Goal: Information Seeking & Learning: Learn about a topic

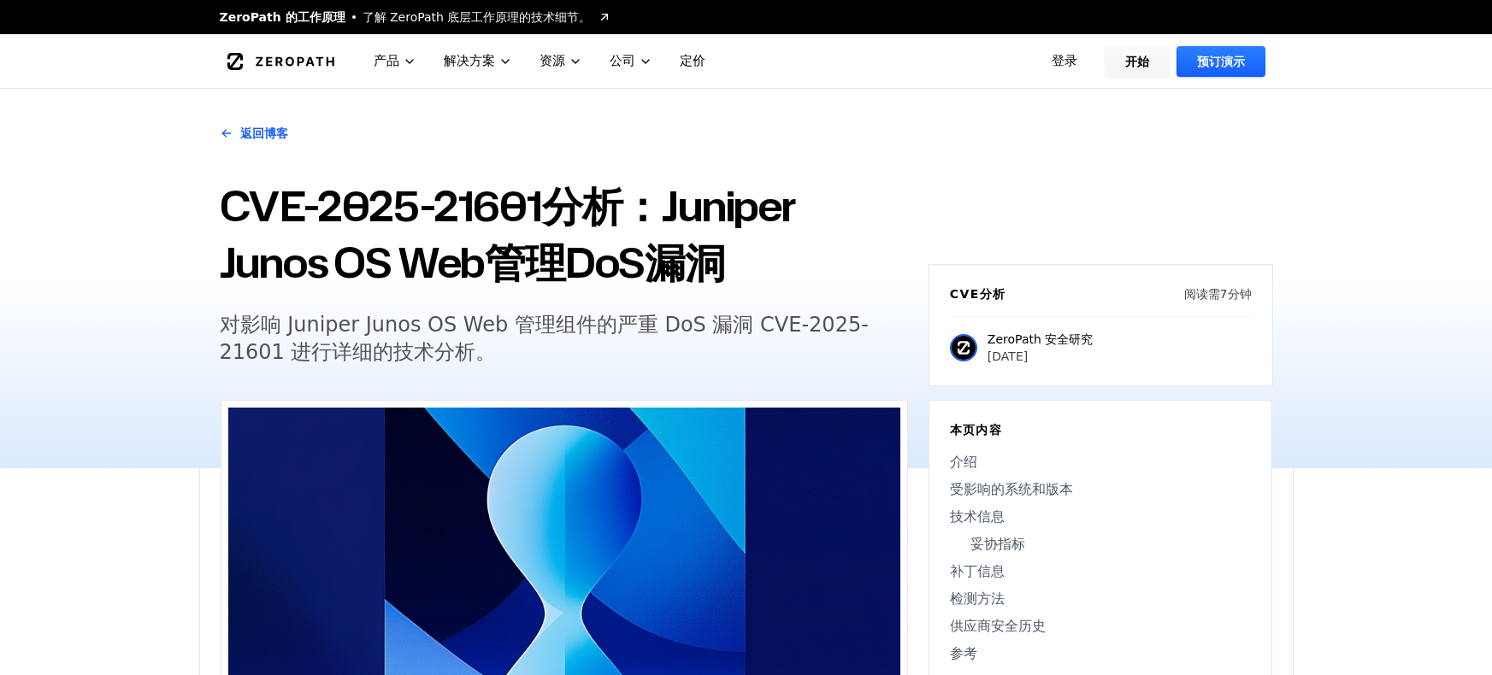
scroll to position [103, 0]
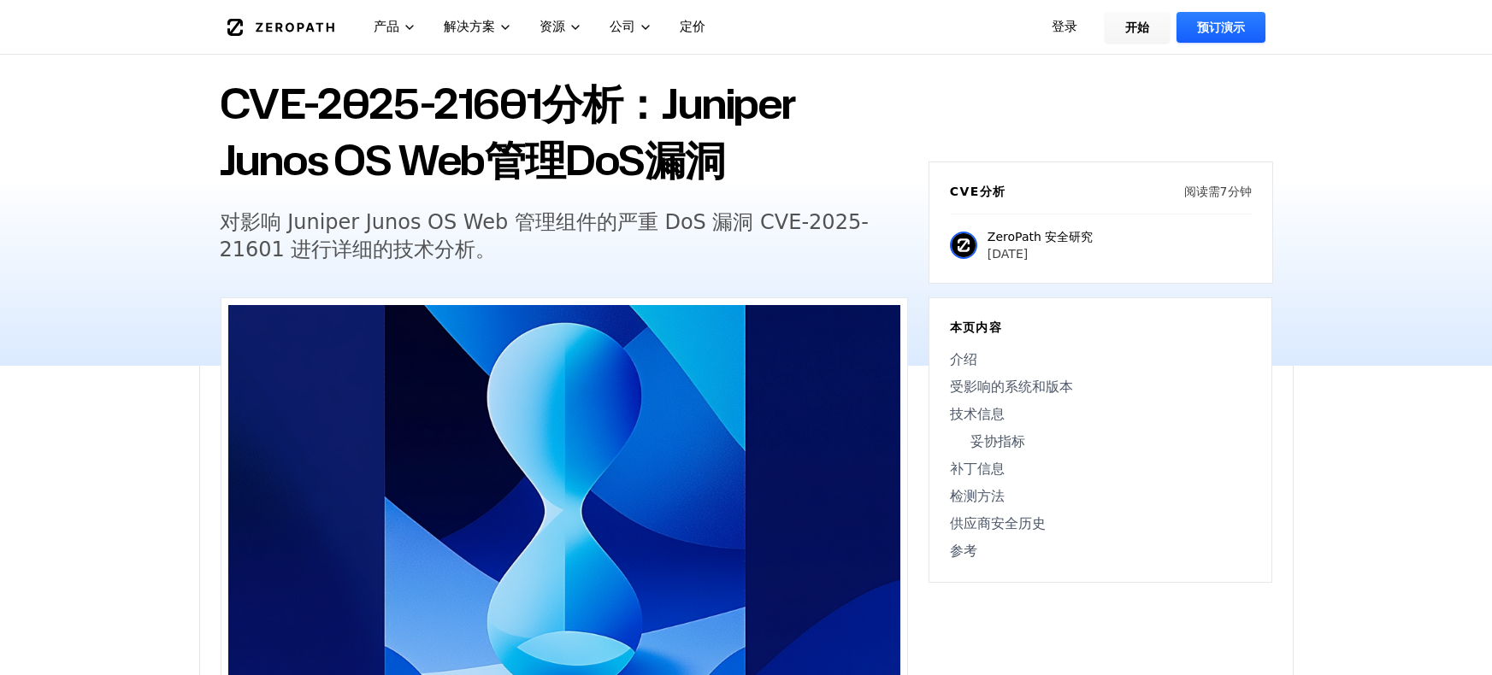
click at [843, 233] on h5 "对影响 Juniper Junos OS Web 管理组件的严重 DoS 漏洞 CVE-2025-21601 进行详细的技术分析。" at bounding box center [548, 236] width 656 height 55
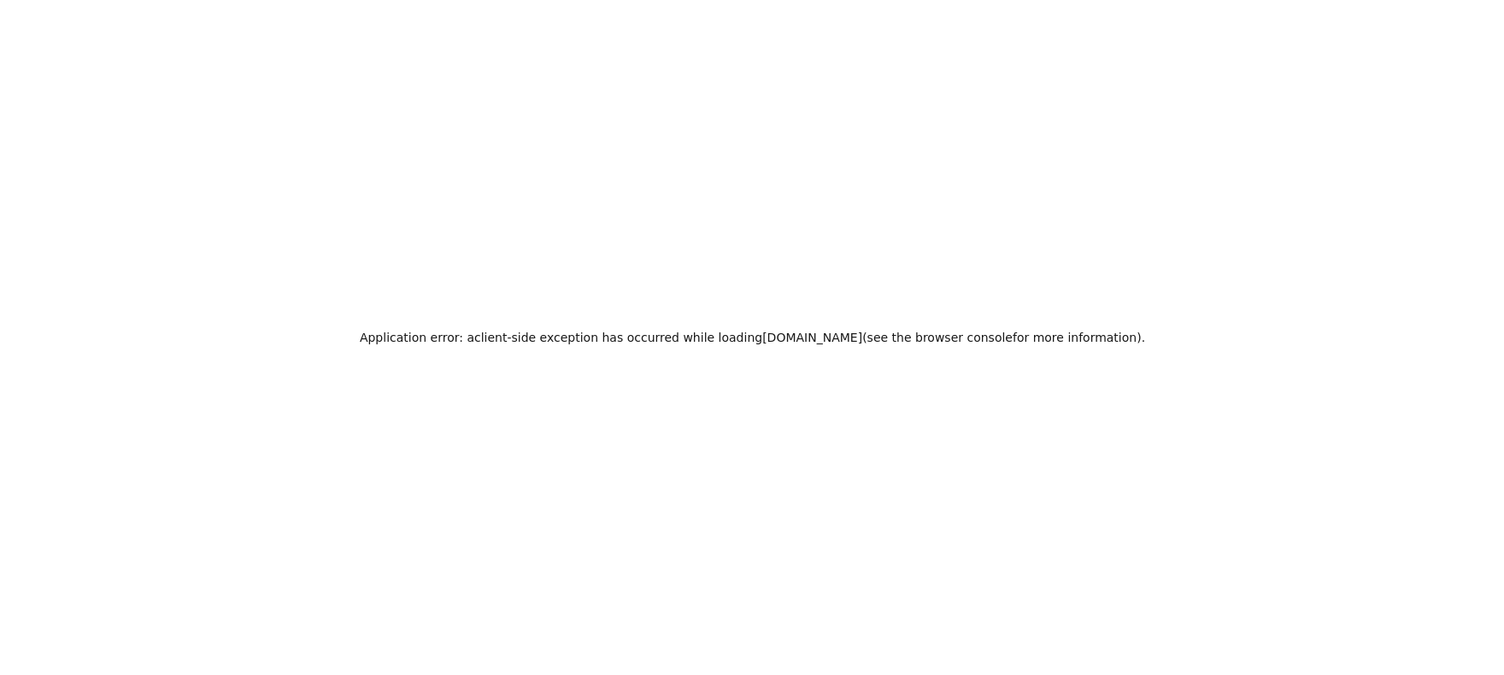
scroll to position [0, 0]
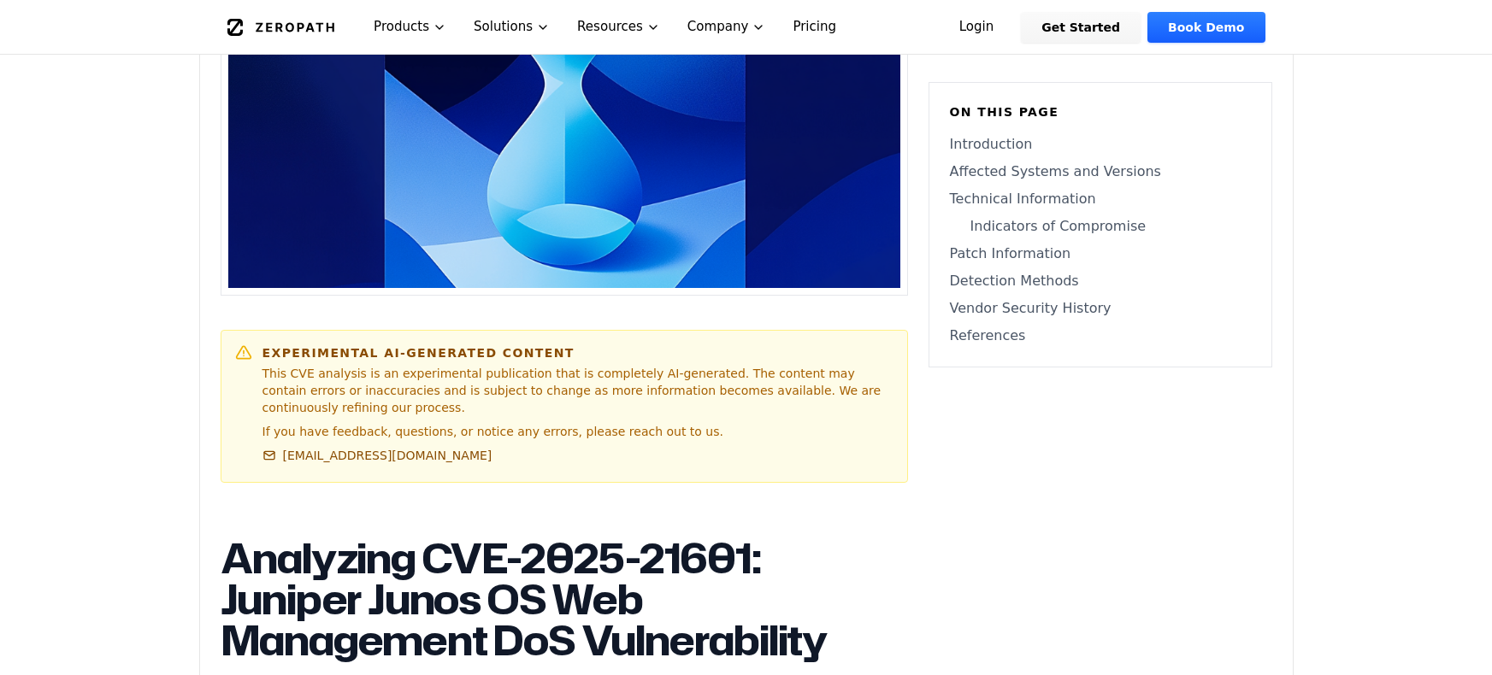
scroll to position [615, 0]
